Goal: Task Accomplishment & Management: Complete application form

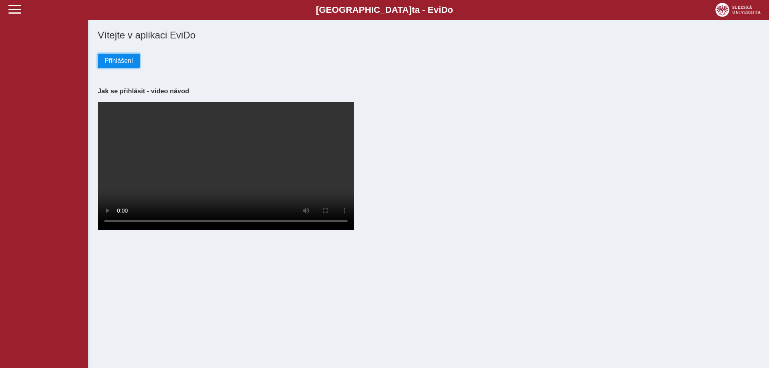
click at [120, 58] on span "Přihlášení" at bounding box center [119, 60] width 28 height 7
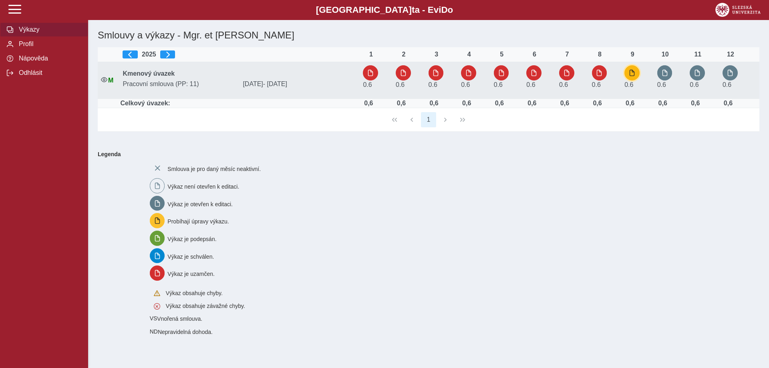
click at [635, 68] on button "button" at bounding box center [631, 72] width 15 height 15
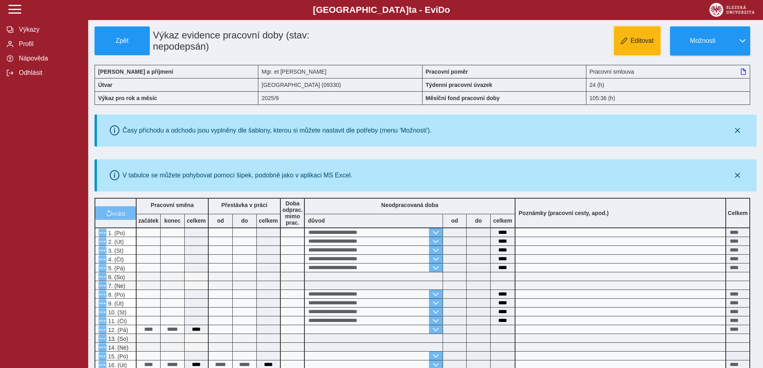
click at [646, 41] on span "Editovat" at bounding box center [641, 40] width 23 height 7
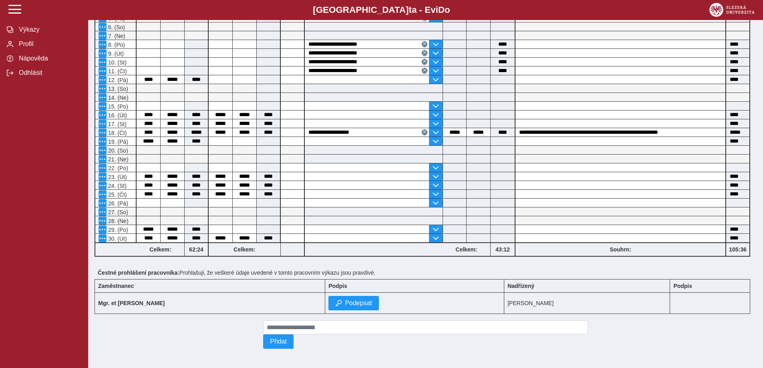
scroll to position [254, 0]
click at [372, 300] on span "Podepsat" at bounding box center [358, 303] width 27 height 7
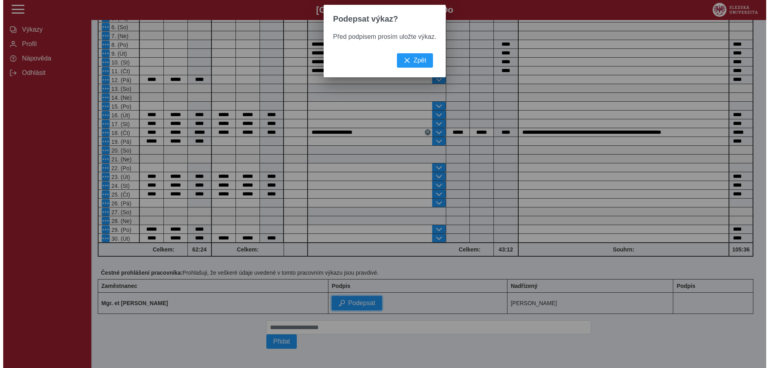
scroll to position [243, 0]
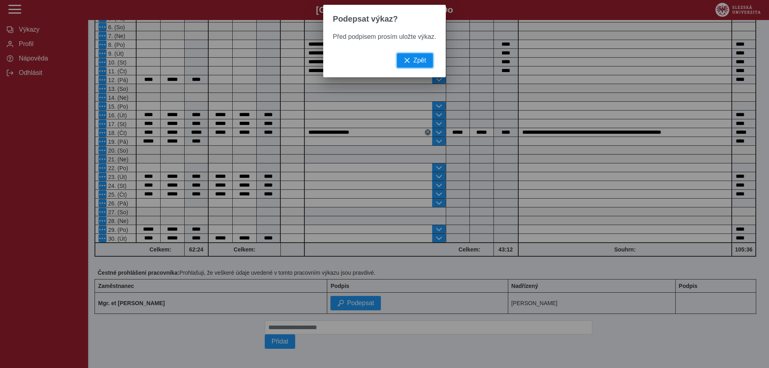
click at [416, 63] on span "Zpět" at bounding box center [419, 60] width 13 height 7
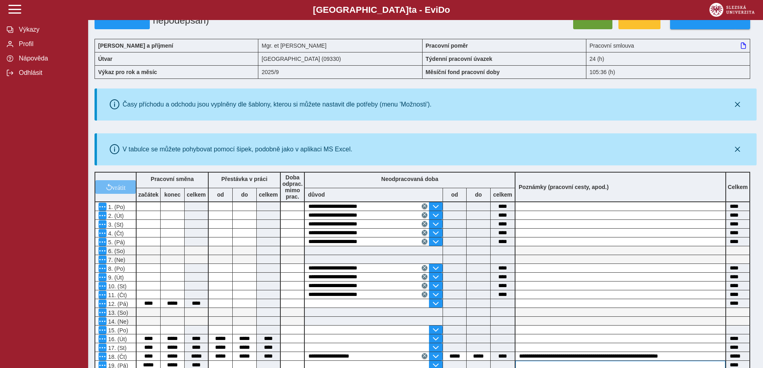
scroll to position [0, 0]
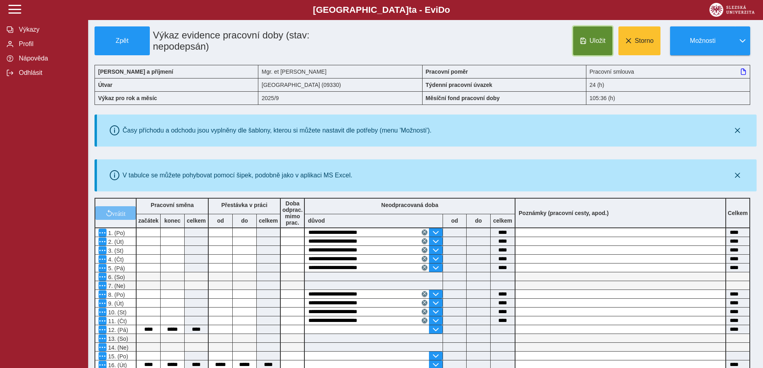
click at [598, 38] on span "Uložit" at bounding box center [598, 40] width 16 height 7
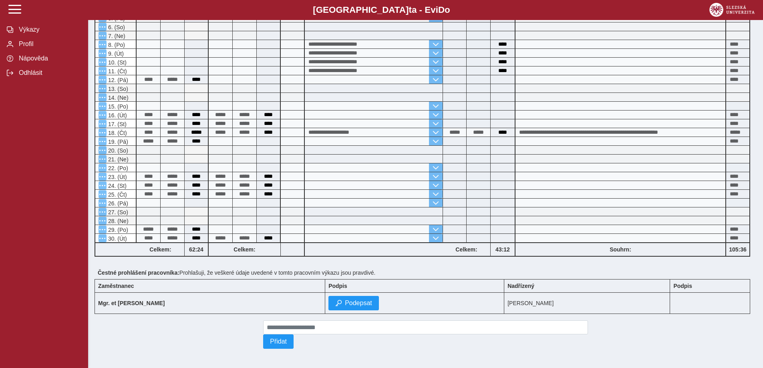
scroll to position [254, 0]
click at [372, 300] on span "Podepsat" at bounding box center [358, 303] width 27 height 7
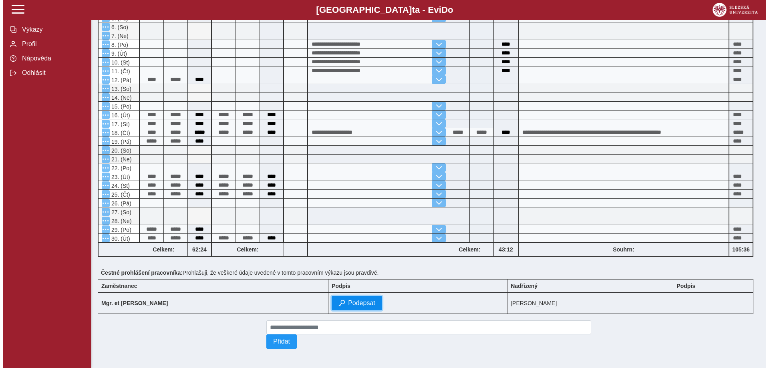
scroll to position [243, 0]
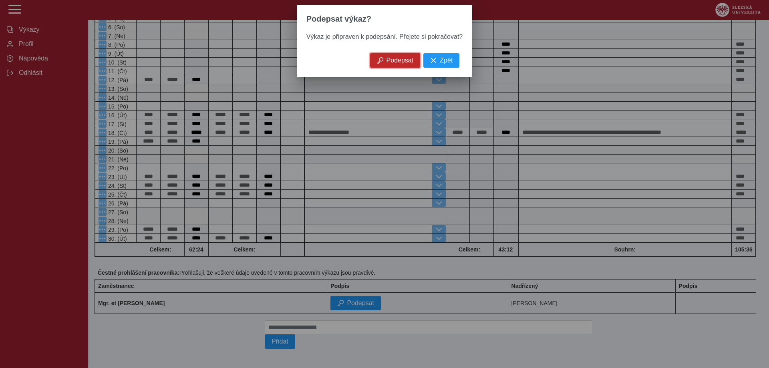
click at [397, 60] on span "Podepsat" at bounding box center [399, 60] width 27 height 7
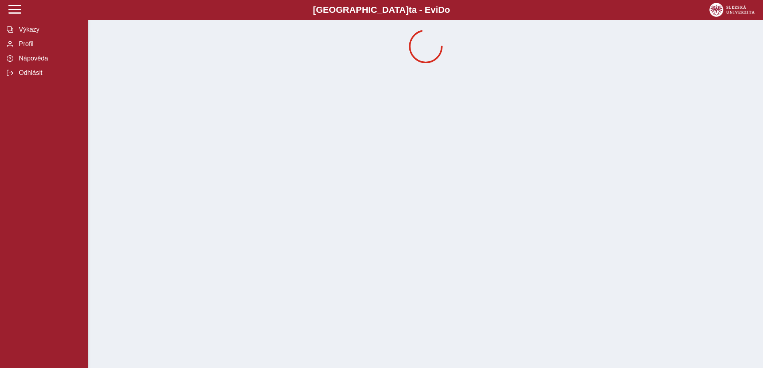
scroll to position [0, 0]
